Goal: Find contact information: Find contact information

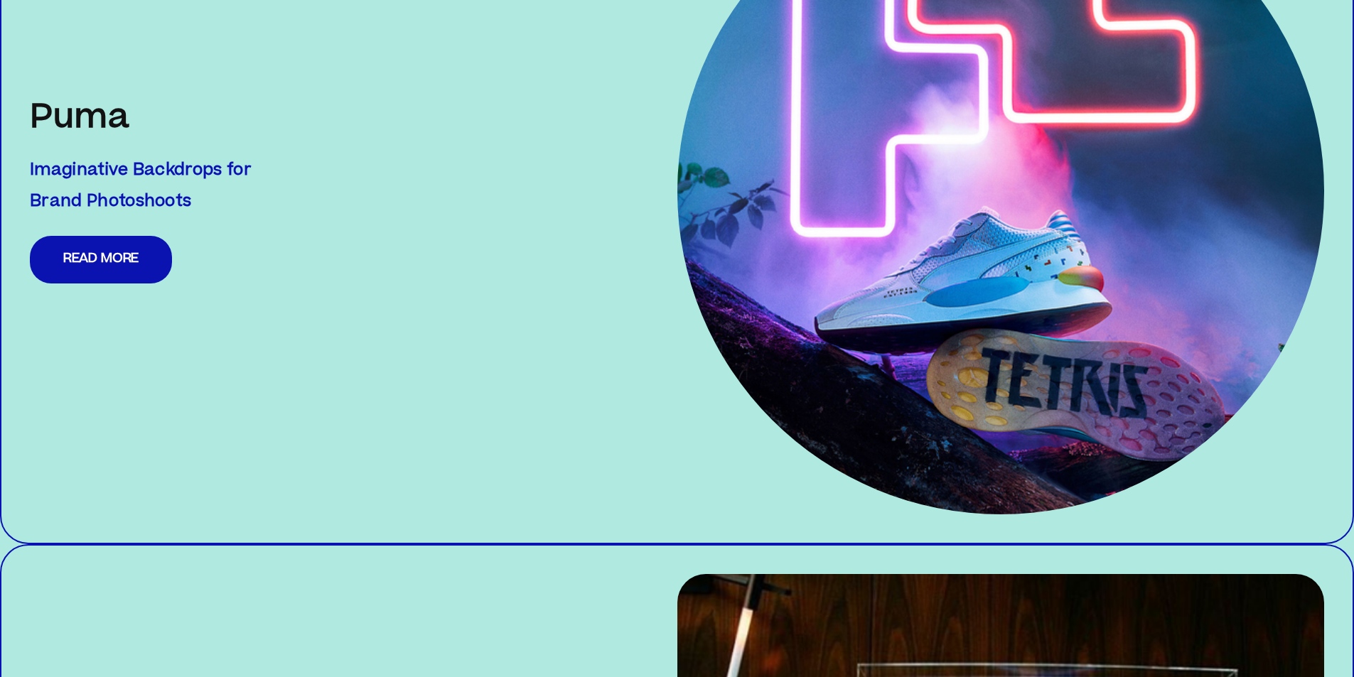
scroll to position [4100, 0]
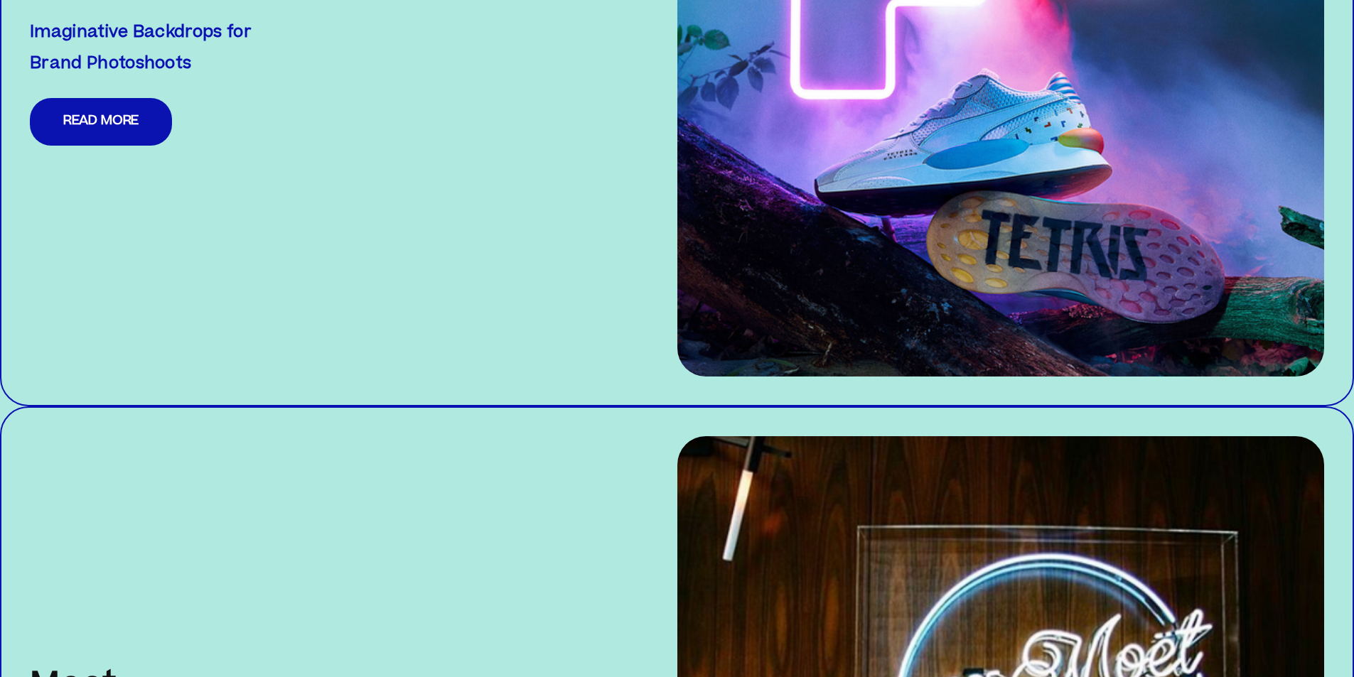
drag, startPoint x: 1349, startPoint y: 603, endPoint x: 1359, endPoint y: 600, distance: 9.7
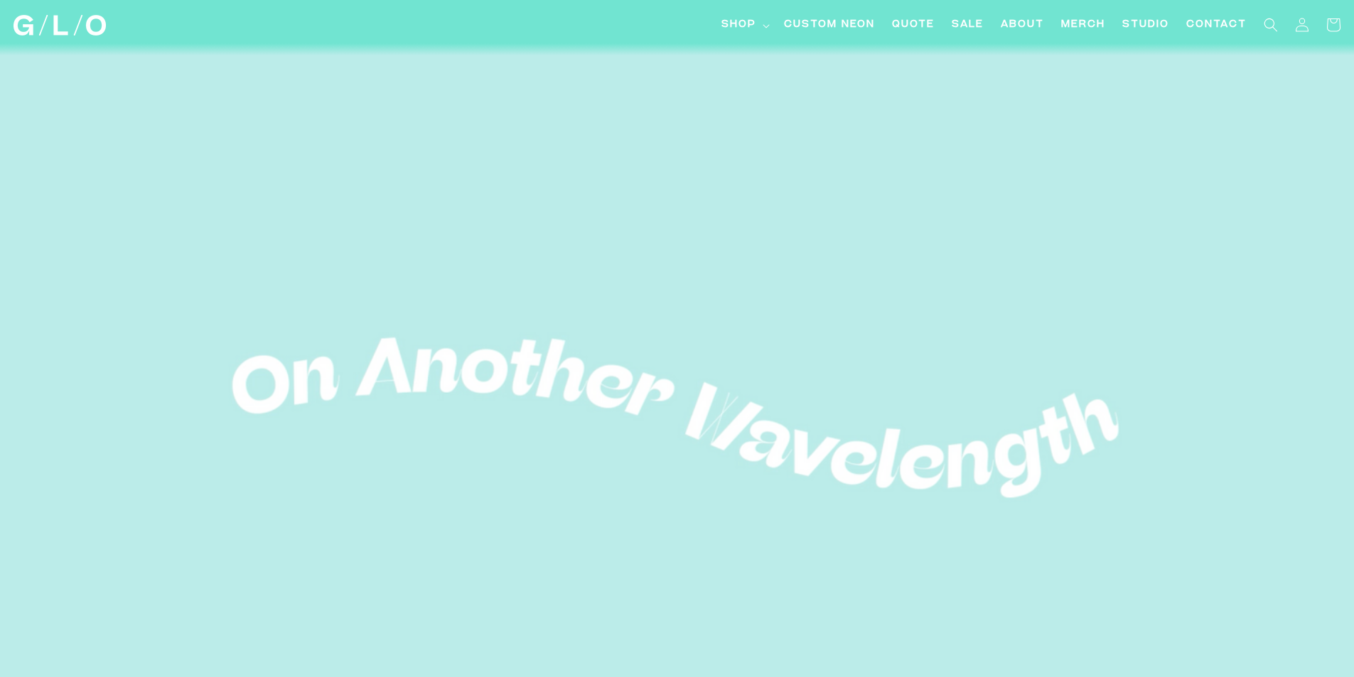
scroll to position [0, 0]
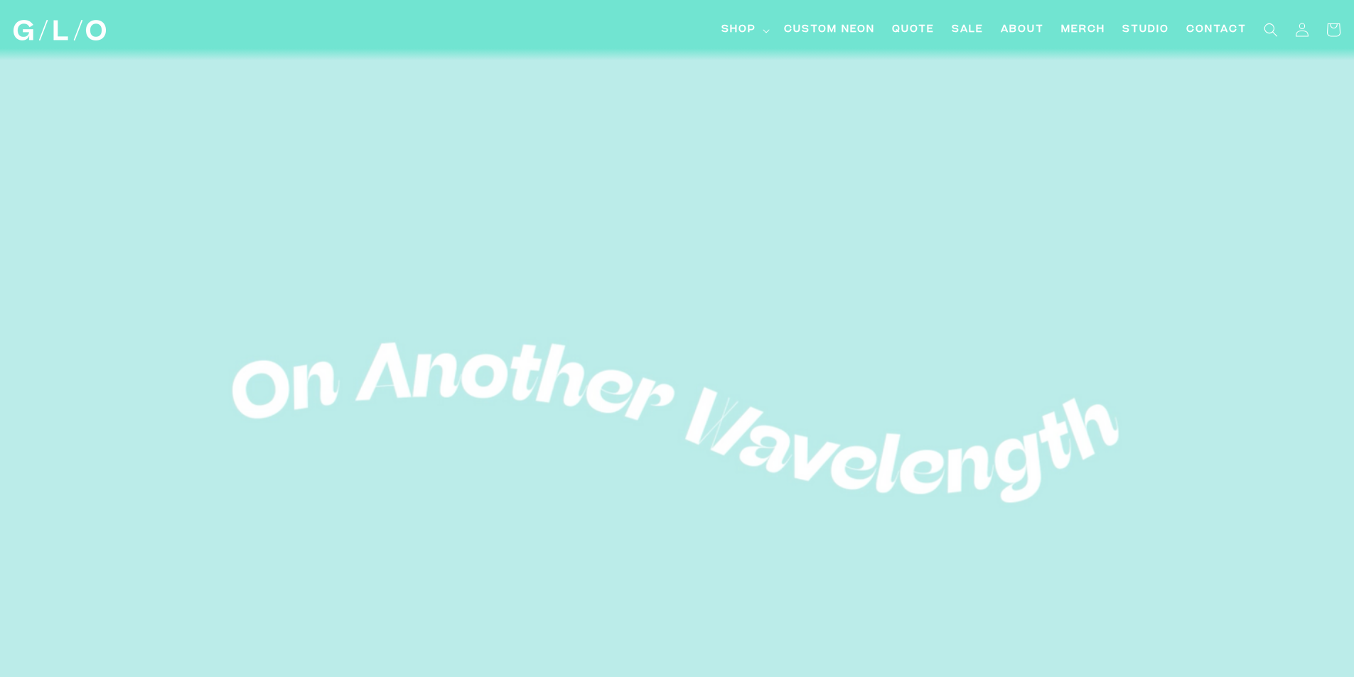
drag, startPoint x: 1190, startPoint y: 84, endPoint x: 597, endPoint y: 38, distance: 594.4
drag, startPoint x: 597, startPoint y: 38, endPoint x: 627, endPoint y: 19, distance: 35.7
drag, startPoint x: 627, startPoint y: 19, endPoint x: 1305, endPoint y: 2, distance: 677.4
drag, startPoint x: 1305, startPoint y: 2, endPoint x: 811, endPoint y: 274, distance: 563.3
click at [811, 274] on video at bounding box center [677, 423] width 1354 height 759
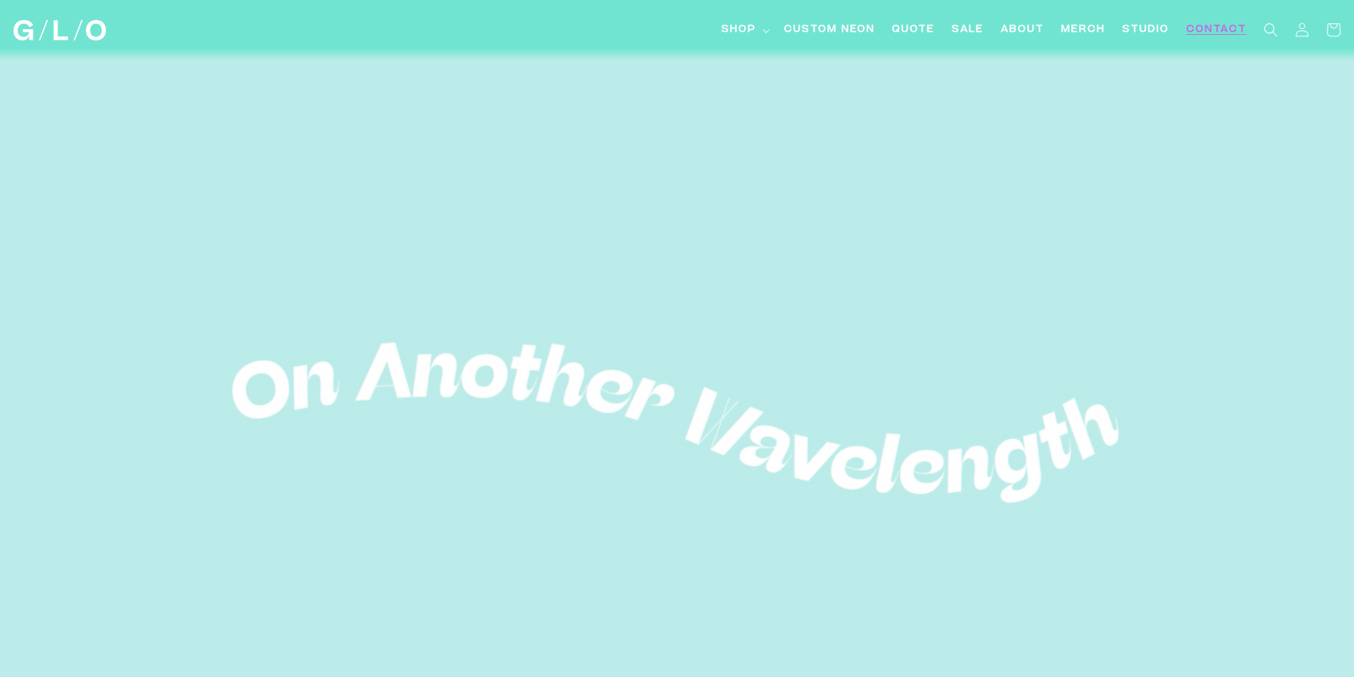
click at [1207, 28] on span "Contact" at bounding box center [1216, 30] width 60 height 15
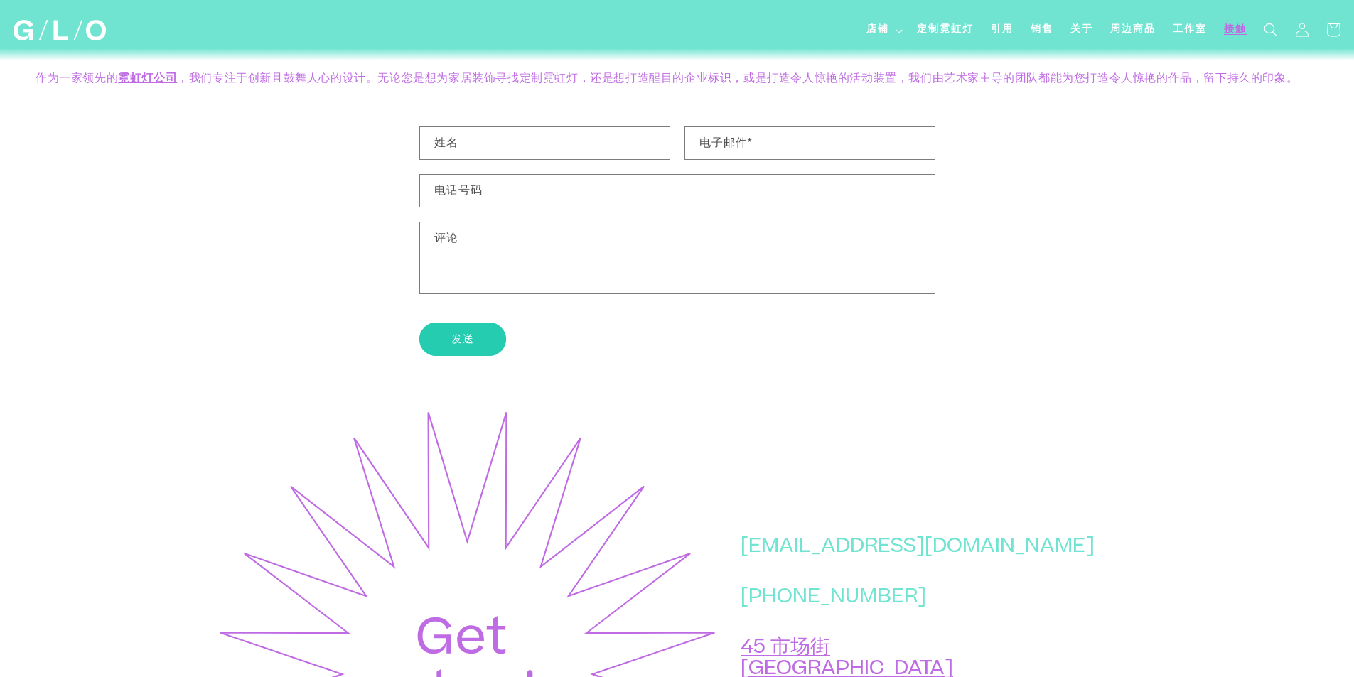
scroll to position [355, 0]
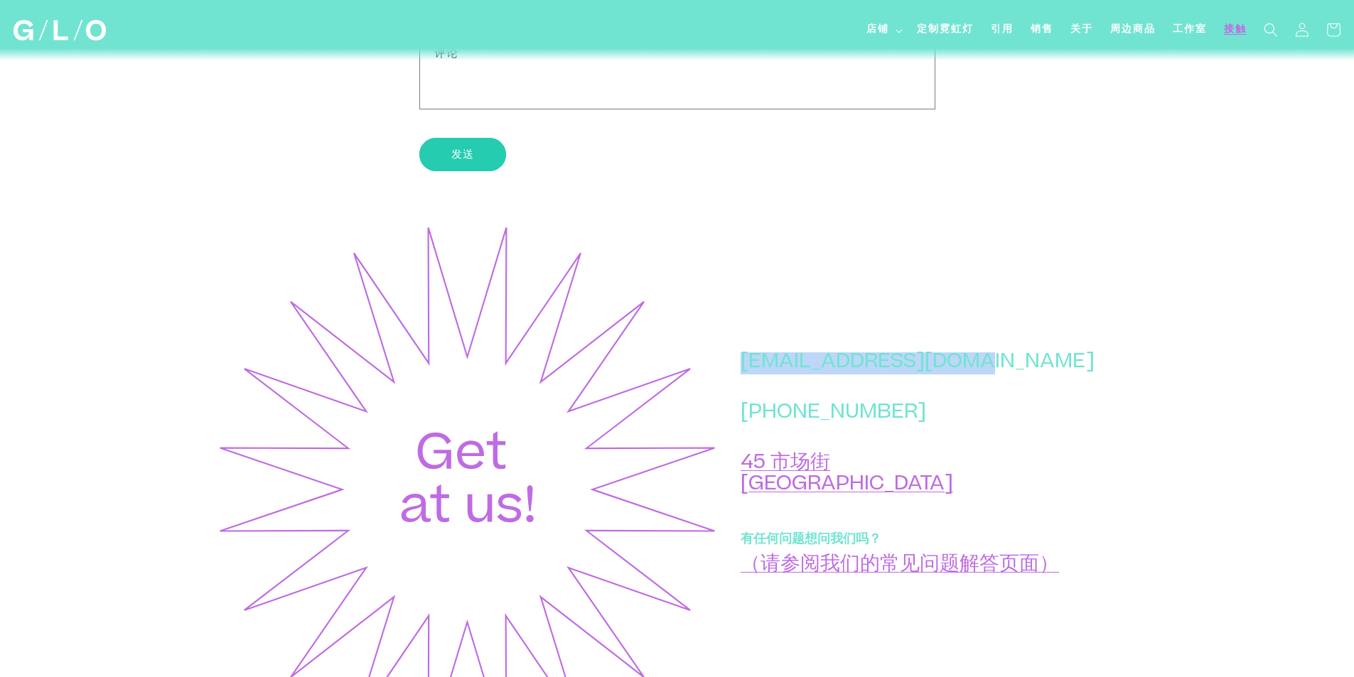
drag, startPoint x: 920, startPoint y: 360, endPoint x: 763, endPoint y: 361, distance: 157.0
click at [763, 361] on p "[EMAIL_ADDRESS][DOMAIN_NAME]" at bounding box center [917, 363] width 354 height 22
copy font "[EMAIL_ADDRESS][DOMAIN_NAME]"
